Goal: Task Accomplishment & Management: Manage account settings

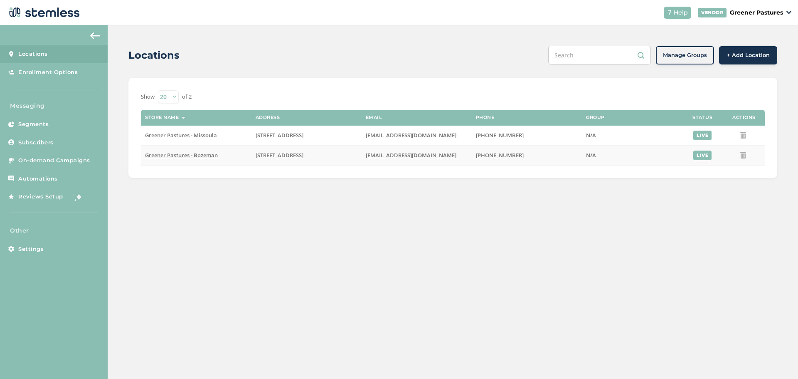
click at [191, 152] on span "Greener Pastures - Bozeman" at bounding box center [181, 154] width 73 height 7
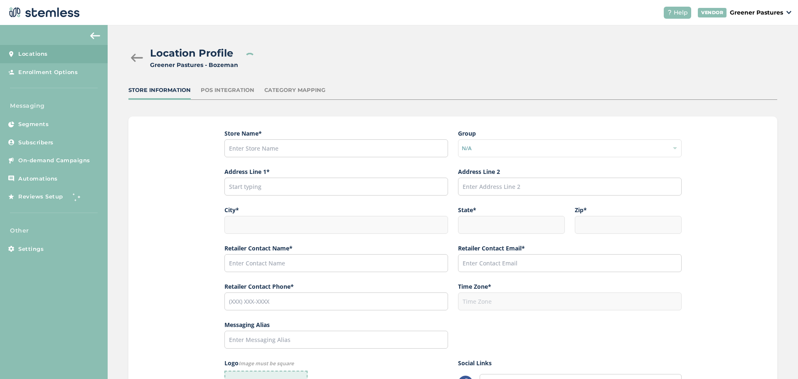
type input "Greener Pastures - Bozeman"
type input "[STREET_ADDRESS]"
type input "Bozeman"
type input "MT"
type input "59715"
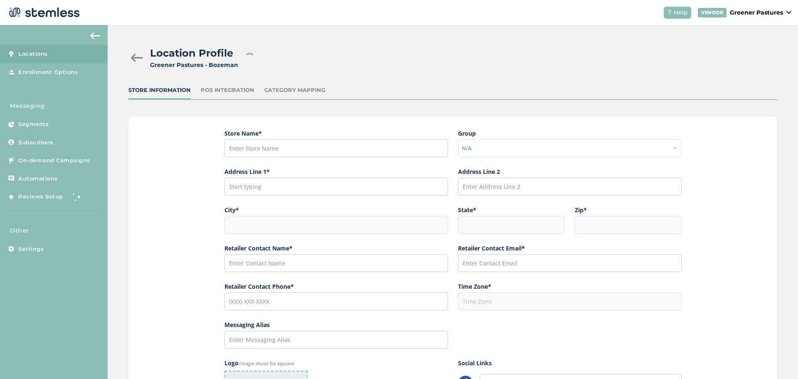
type input "[PERSON_NAME]"
type input "[EMAIL_ADDRESS][DOMAIN_NAME]"
type input "[PHONE_NUMBER]"
type input "America/[GEOGRAPHIC_DATA]"
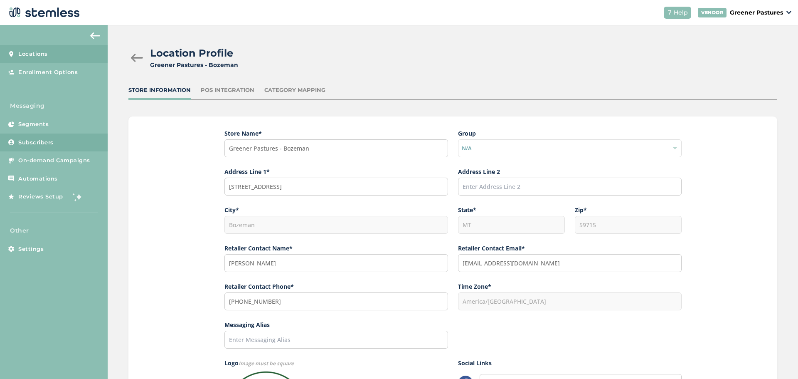
click at [43, 136] on link "Subscribers" at bounding box center [54, 142] width 108 height 18
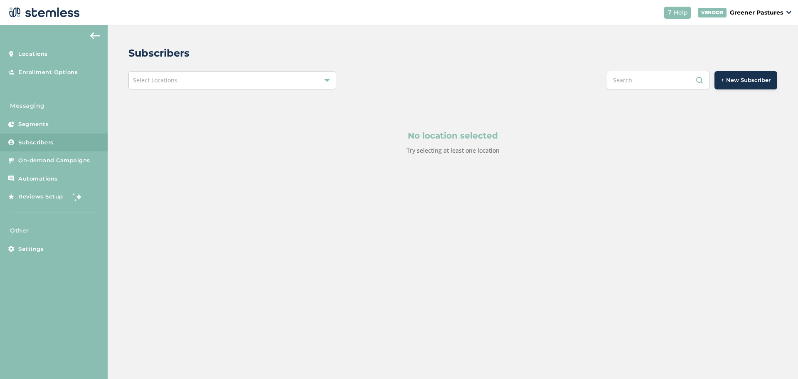
click at [214, 86] on div "Select Locations" at bounding box center [232, 80] width 208 height 18
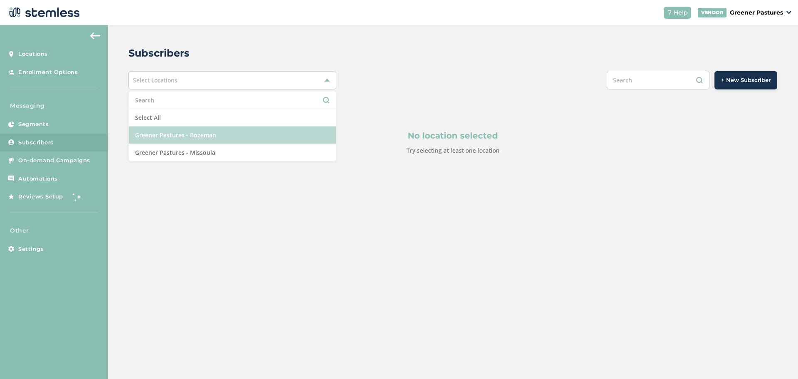
click at [199, 138] on li "Greener Pastures - Bozeman" at bounding box center [232, 134] width 207 height 17
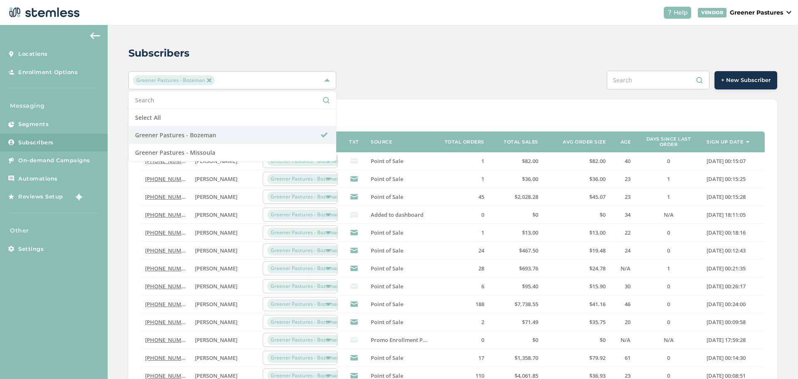
click at [409, 52] on div "Subscribers" at bounding box center [449, 53] width 642 height 15
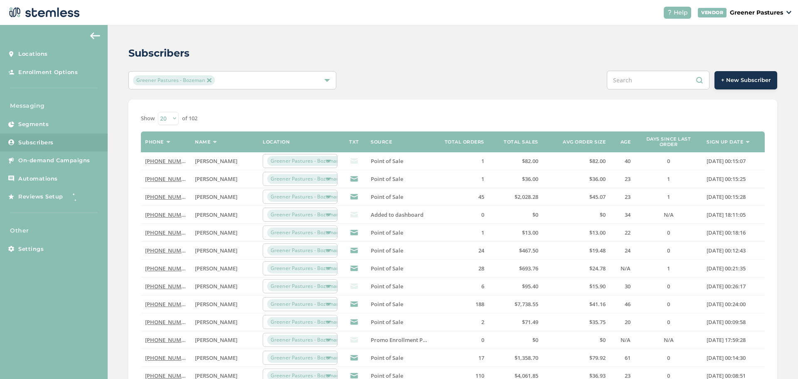
click at [205, 79] on span "Greener Pastures - Bozeman" at bounding box center [173, 80] width 81 height 10
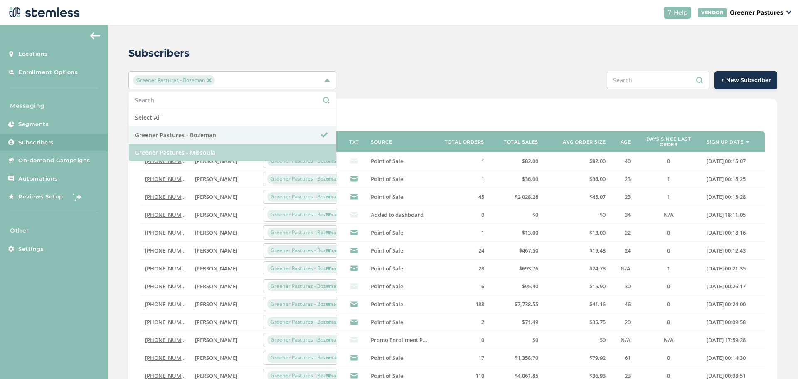
click at [219, 157] on li "Greener Pastures - Missoula" at bounding box center [232, 152] width 207 height 17
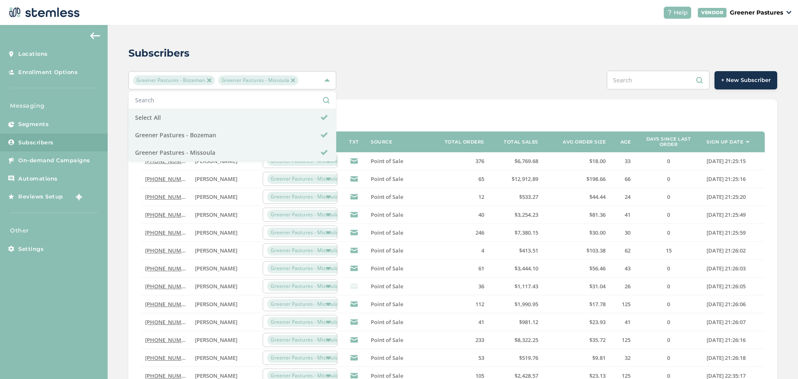
click at [418, 80] on div "+ New Subscriber" at bounding box center [588, 80] width 378 height 19
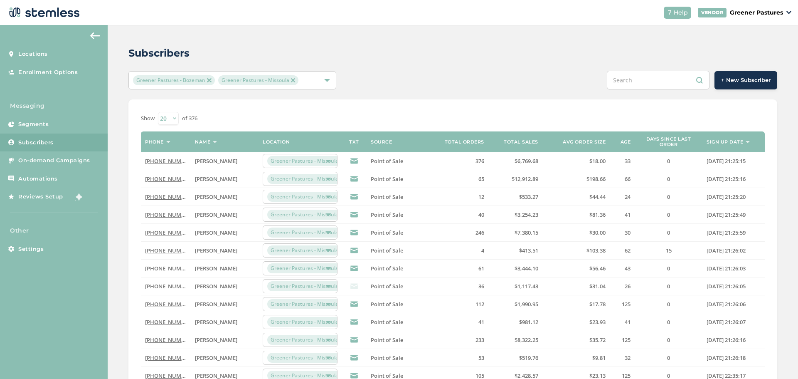
click at [273, 84] on span "Greener Pastures - Missoula" at bounding box center [258, 80] width 80 height 10
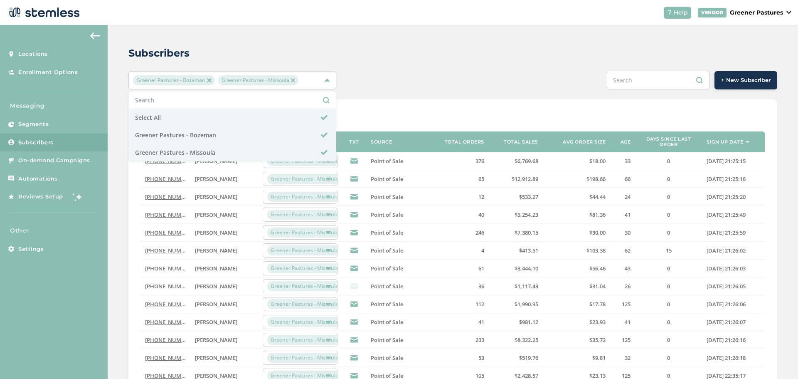
click at [293, 83] on span "Greener Pastures - Missoula" at bounding box center [258, 80] width 80 height 10
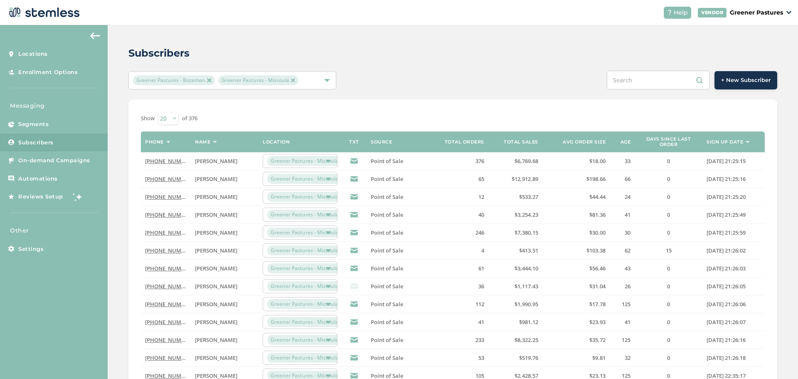
click at [291, 85] on span "Greener Pastures - Missoula" at bounding box center [258, 80] width 80 height 10
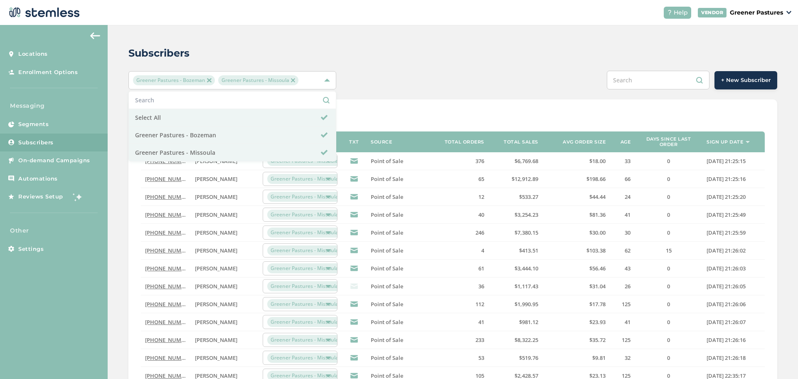
click at [292, 81] on img at bounding box center [293, 80] width 4 height 4
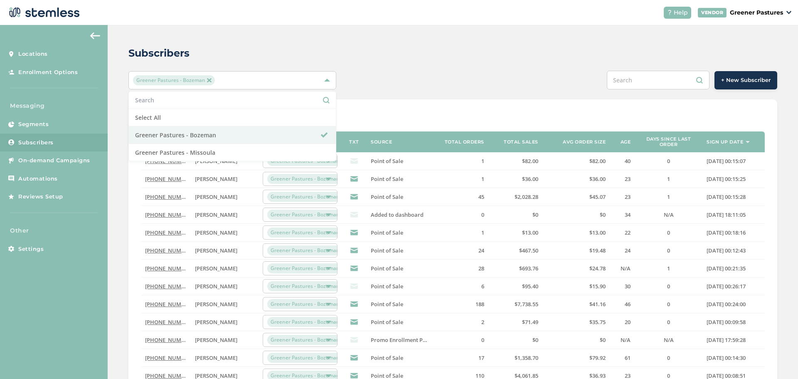
click at [397, 59] on div "Subscribers" at bounding box center [449, 53] width 642 height 15
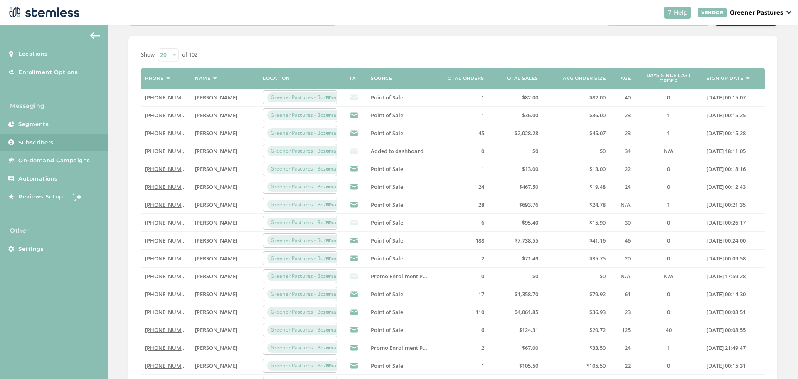
scroll to position [22, 0]
